Goal: Check status

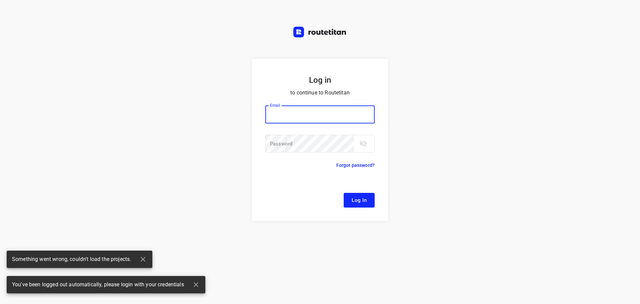
type input "[EMAIL_ADDRESS][DOMAIN_NAME]"
click at [354, 189] on form "Log in to continue to Routetitan Email [EMAIL_ADDRESS][DOMAIN_NAME] Email ​ Pas…" at bounding box center [320, 140] width 136 height 162
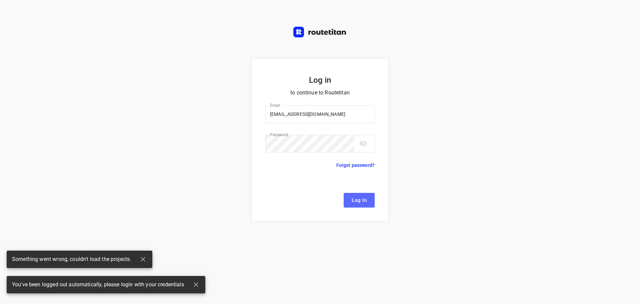
click at [360, 199] on span "Log In" at bounding box center [359, 200] width 15 height 9
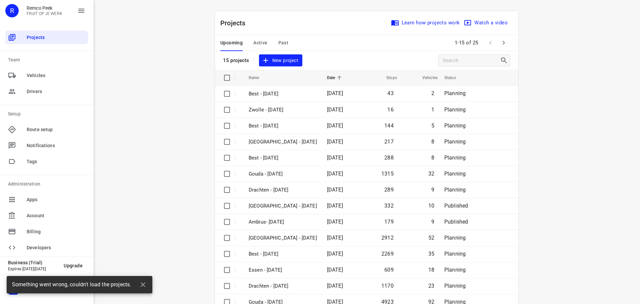
click at [254, 43] on span "Active" at bounding box center [260, 43] width 14 height 8
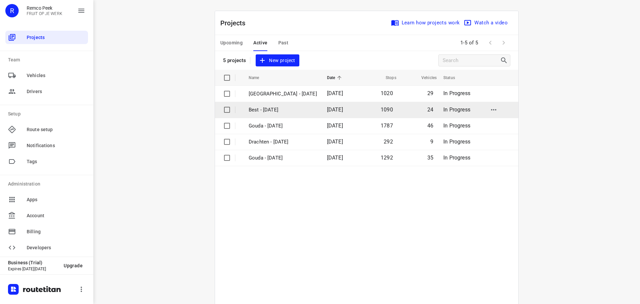
click at [267, 106] on p "Best - [DATE]" at bounding box center [283, 110] width 68 height 8
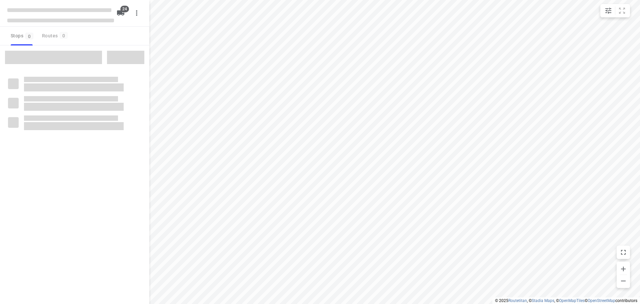
type input "distance"
checkbox input "true"
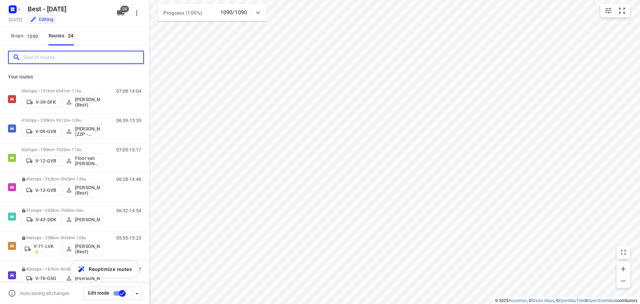
click at [86, 59] on input "Search routes" at bounding box center [83, 57] width 120 height 10
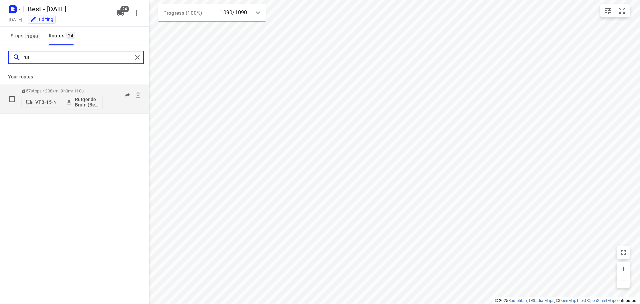
type input "rut"
click at [117, 106] on div "06:48-15:57" at bounding box center [124, 100] width 33 height 24
click at [58, 90] on p "57 stops • 208km • 9h0m • 110u" at bounding box center [61, 90] width 81 height 5
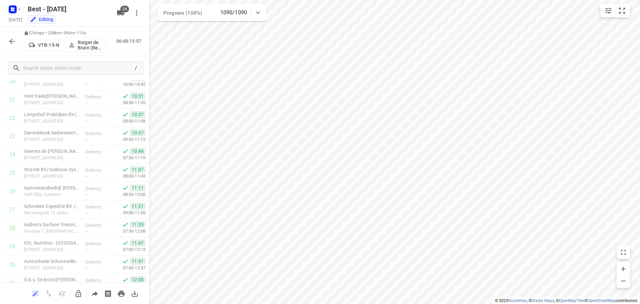
scroll to position [894, 0]
